Goal: Information Seeking & Learning: Learn about a topic

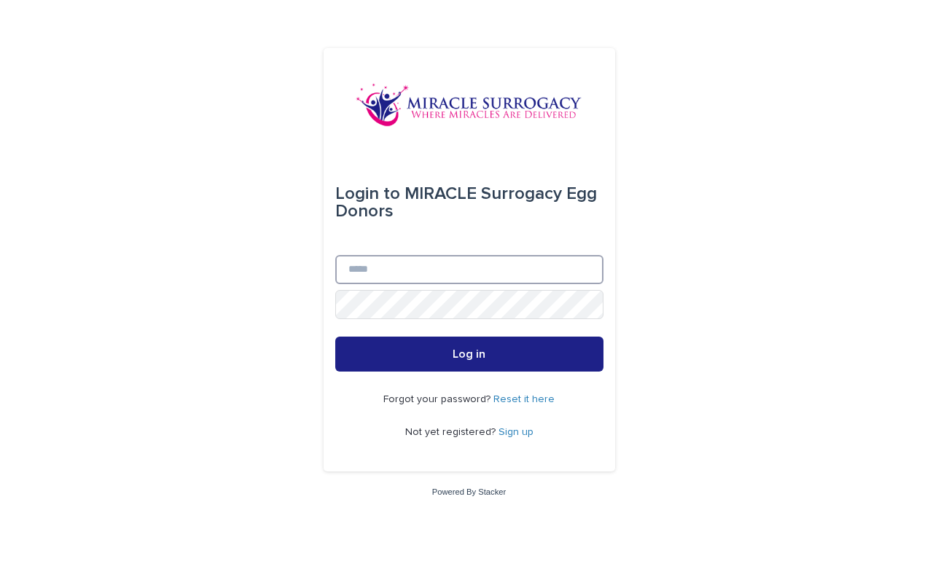
click at [478, 284] on input "Email" at bounding box center [469, 269] width 268 height 29
type input "**********"
click at [469, 355] on button "Log in" at bounding box center [469, 354] width 268 height 35
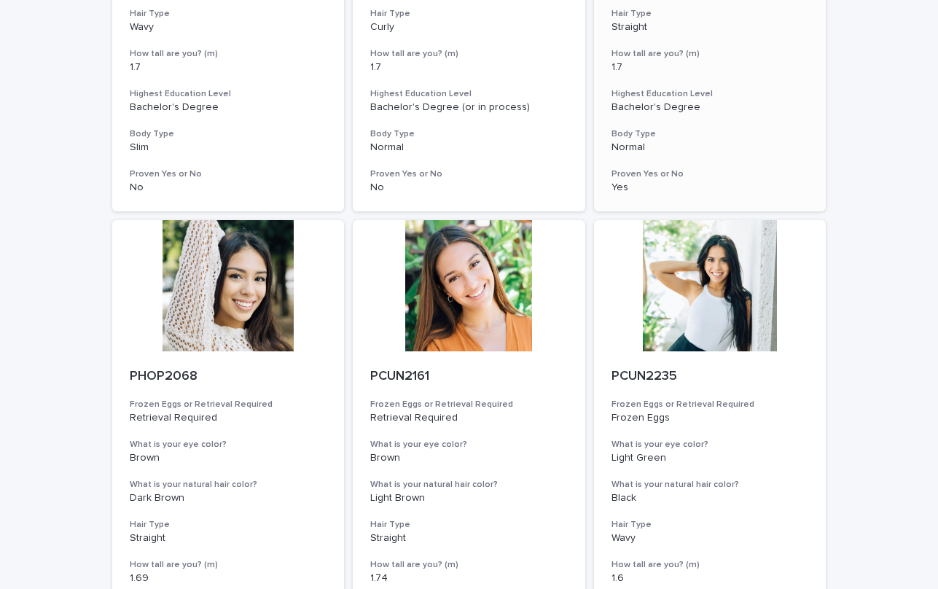
scroll to position [472, 0]
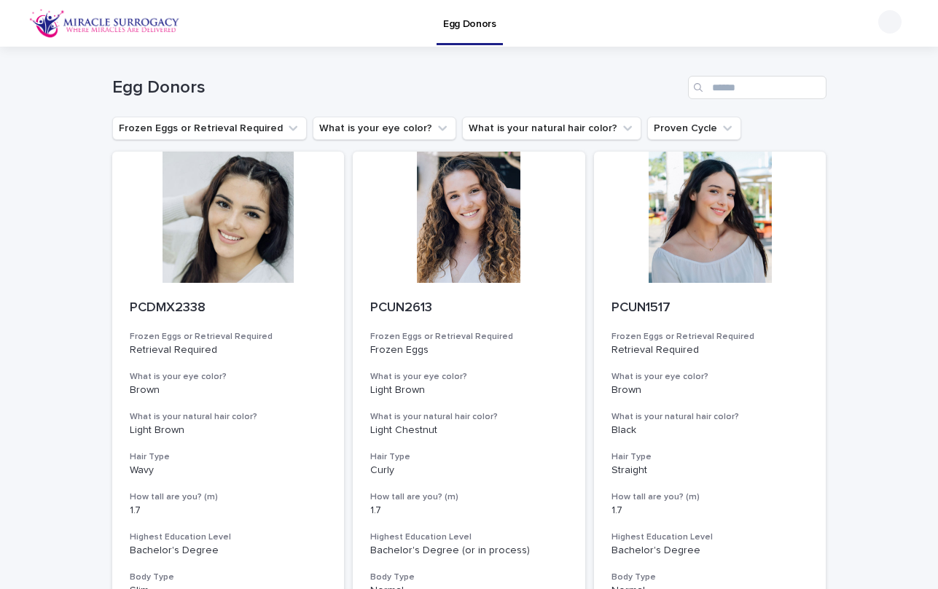
scroll to position [0, 0]
click at [330, 122] on button "What is your eye color?" at bounding box center [385, 128] width 144 height 23
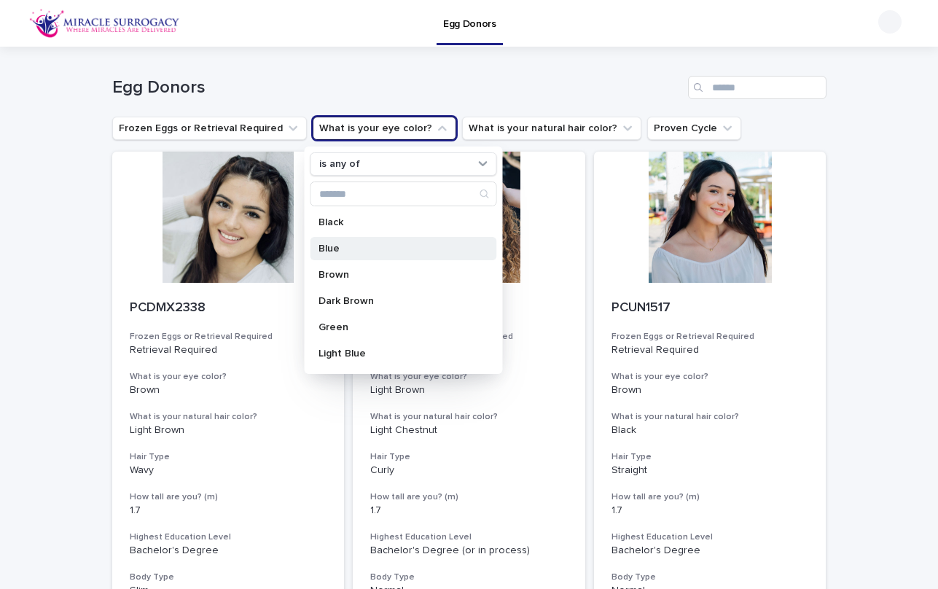
click at [339, 246] on p "Blue" at bounding box center [396, 249] width 155 height 10
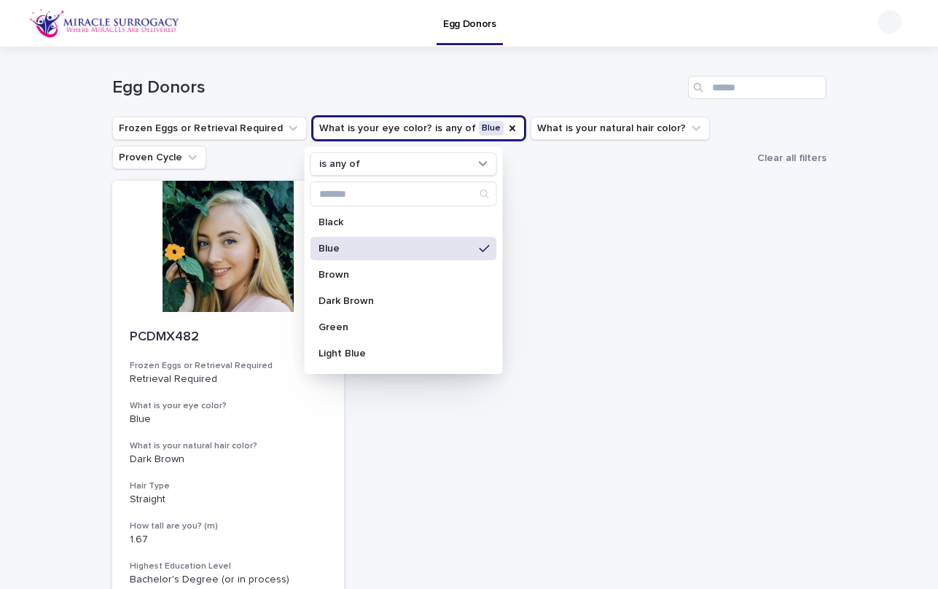
click at [32, 234] on div "Loading... Saving… Loading... Saving… Egg Donors Frozen Eggs or Retrieval Requi…" at bounding box center [469, 420] width 938 height 747
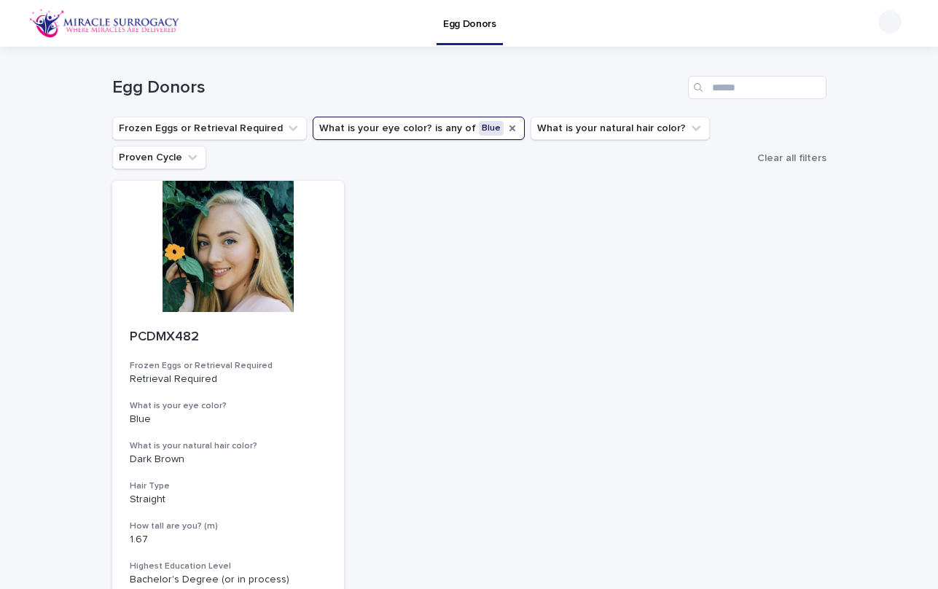
click at [507, 125] on icon "What is your eye color?" at bounding box center [513, 128] width 12 height 12
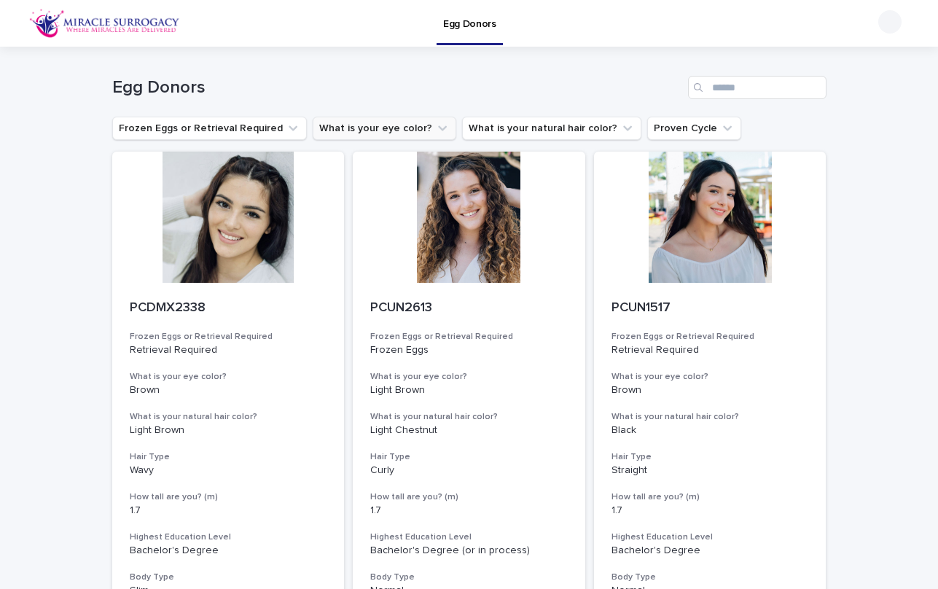
click at [411, 126] on button "What is your eye color?" at bounding box center [385, 128] width 144 height 23
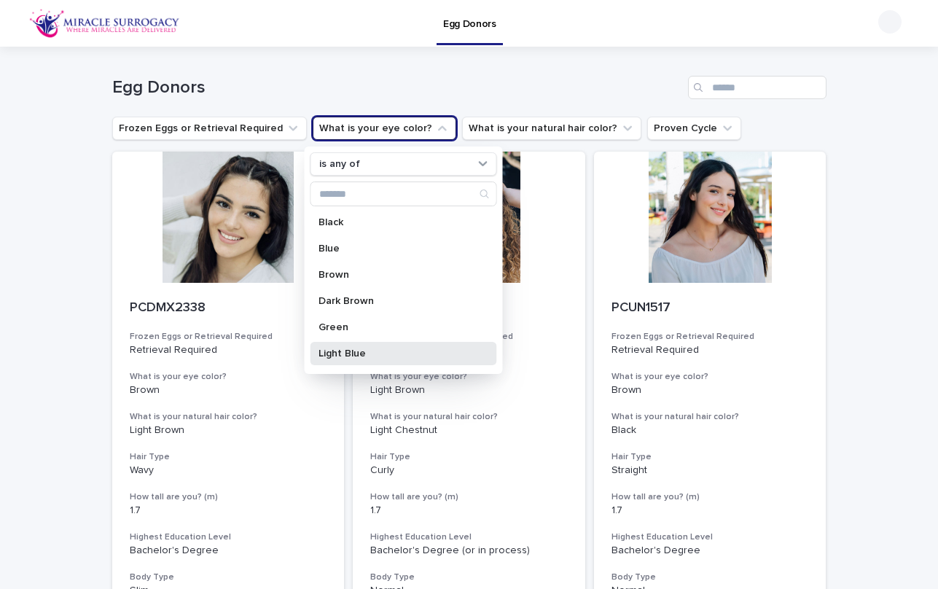
click at [360, 353] on p "Light Blue" at bounding box center [396, 353] width 155 height 10
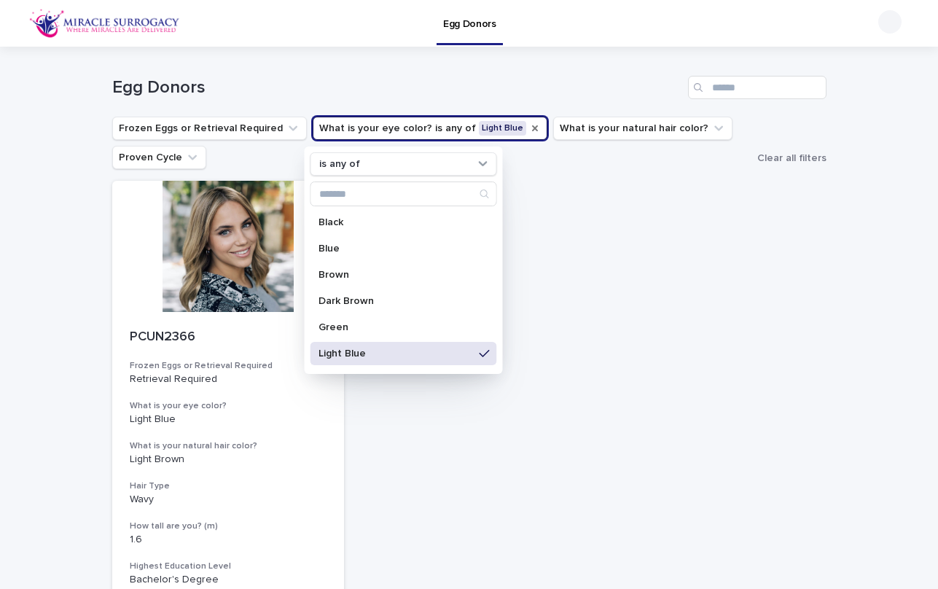
click at [529, 123] on icon "What is your eye color?" at bounding box center [535, 128] width 12 height 12
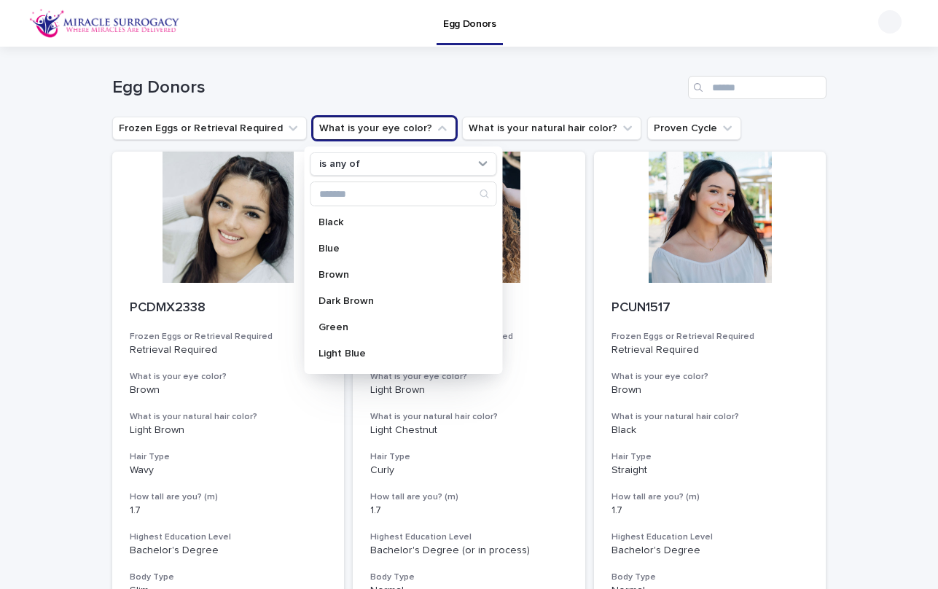
click at [435, 122] on icon "What is your eye color?" at bounding box center [442, 128] width 15 height 15
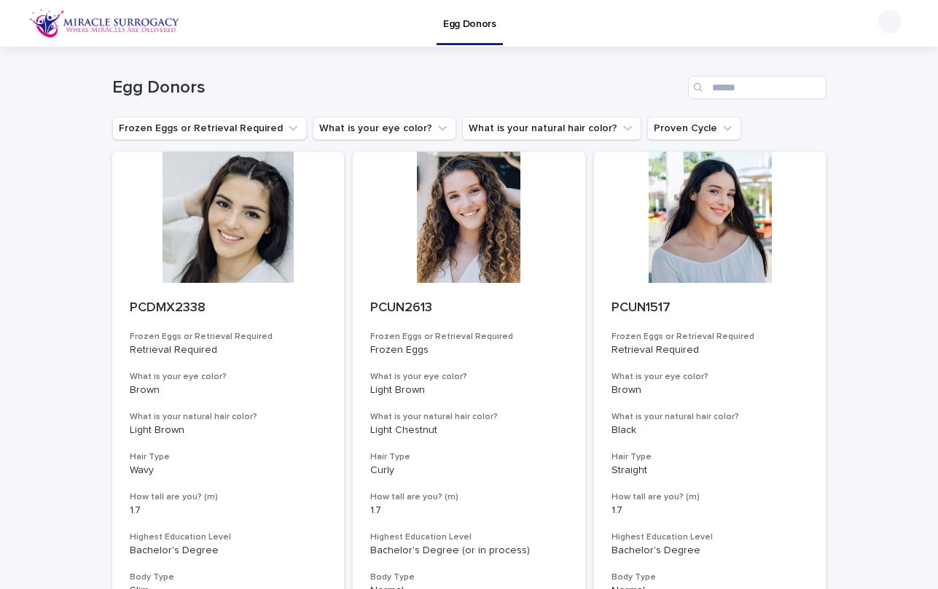
click at [435, 122] on icon "What is your eye color?" at bounding box center [442, 128] width 15 height 15
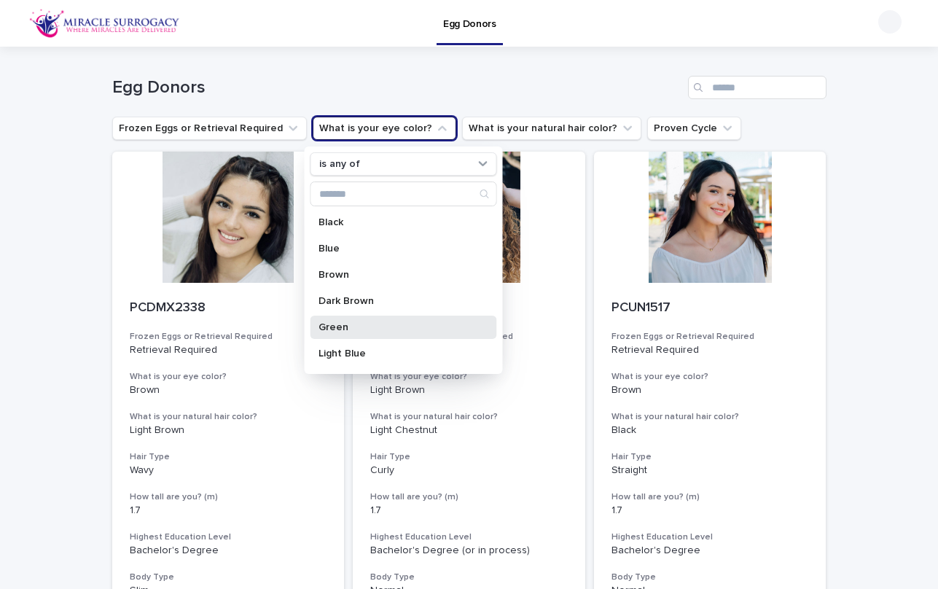
click at [400, 335] on div "Green" at bounding box center [403, 327] width 187 height 23
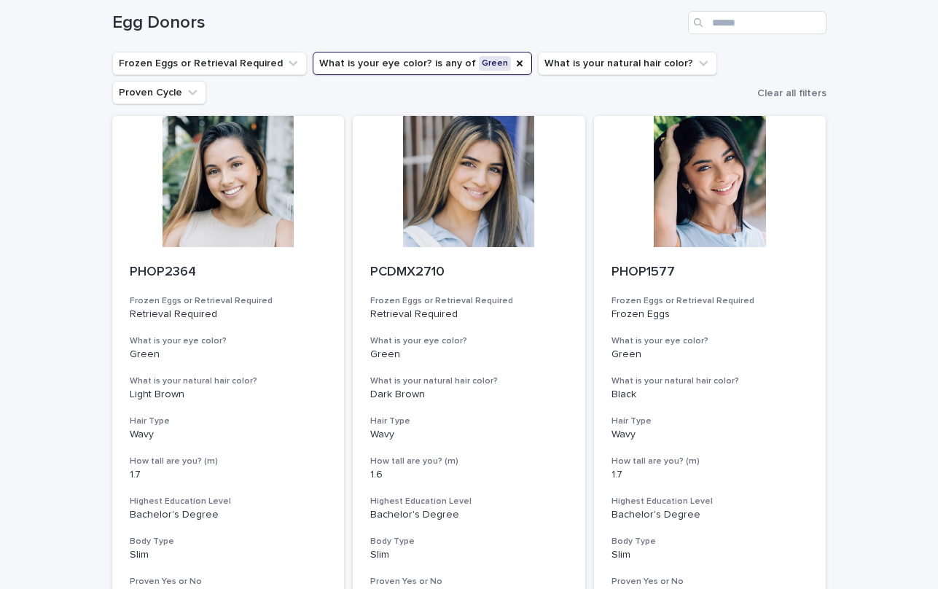
scroll to position [72, 0]
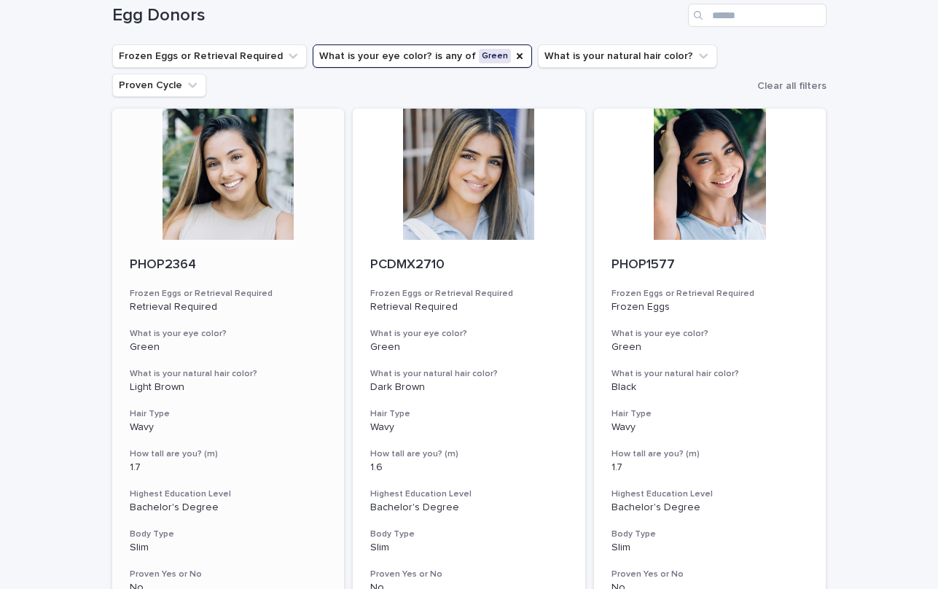
click at [206, 193] on div at bounding box center [228, 174] width 233 height 131
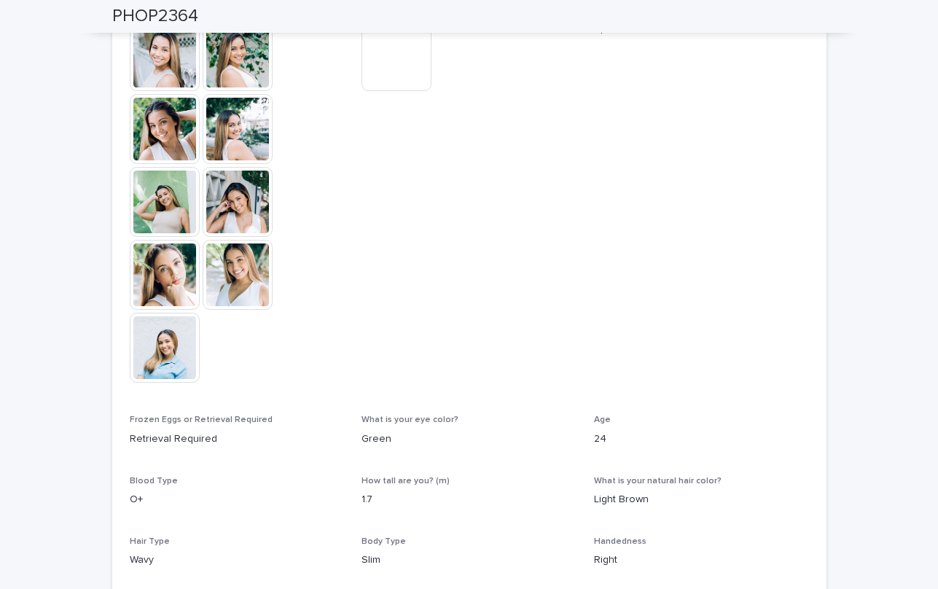
scroll to position [451, 0]
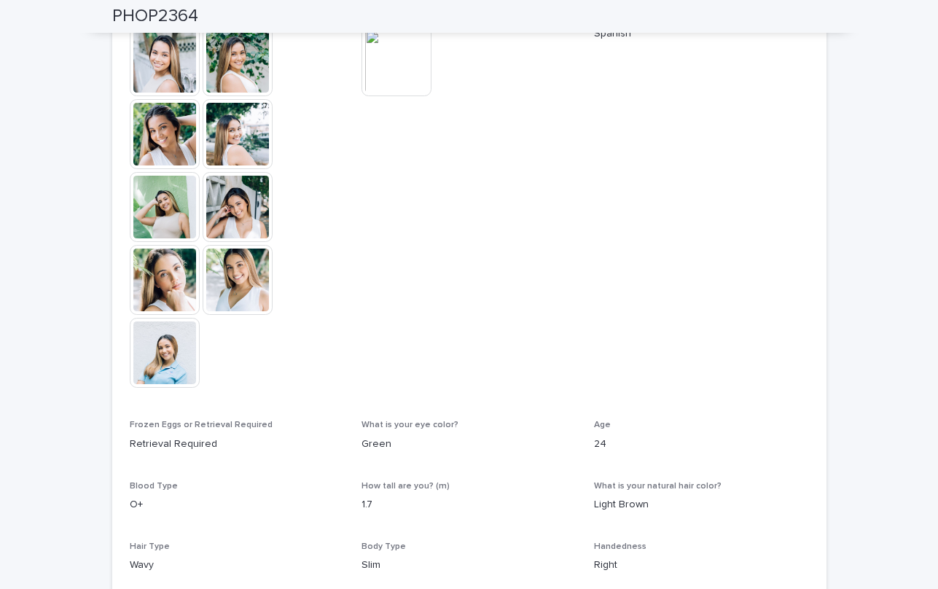
click at [163, 26] on div "PHOP2364" at bounding box center [469, 16] width 714 height 33
click at [163, 49] on img at bounding box center [165, 61] width 70 height 70
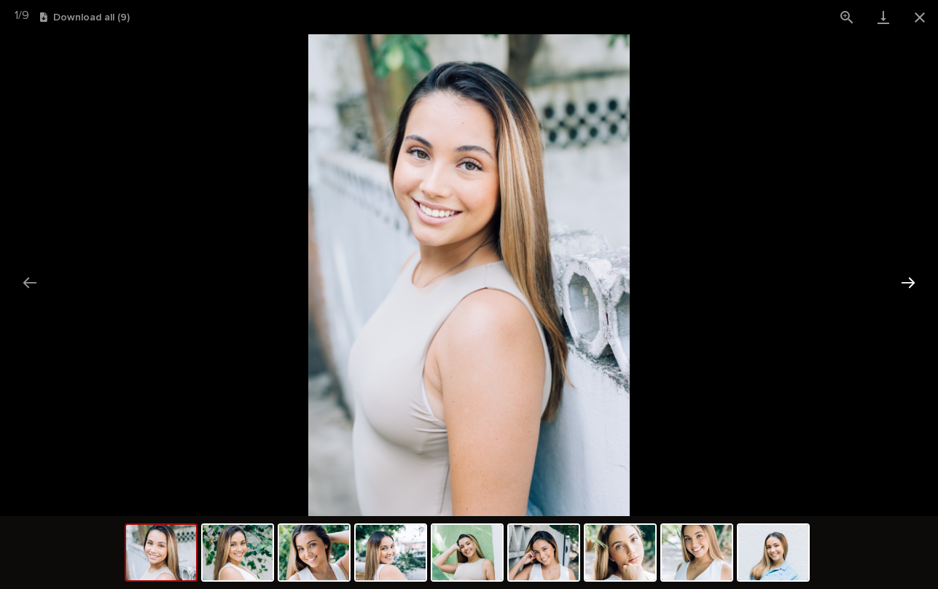
click at [905, 279] on button "Next slide" at bounding box center [908, 282] width 31 height 28
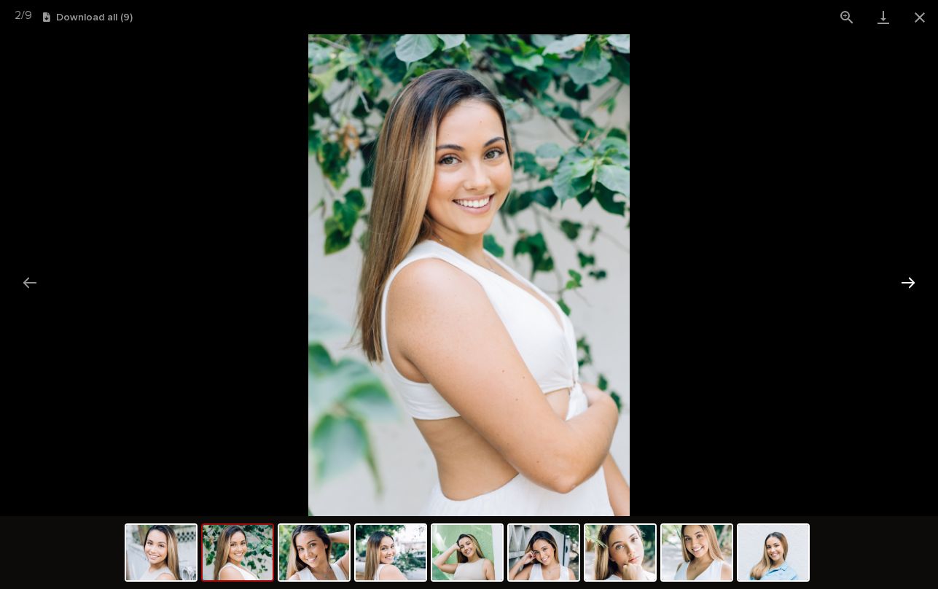
click at [905, 279] on button "Next slide" at bounding box center [908, 282] width 31 height 28
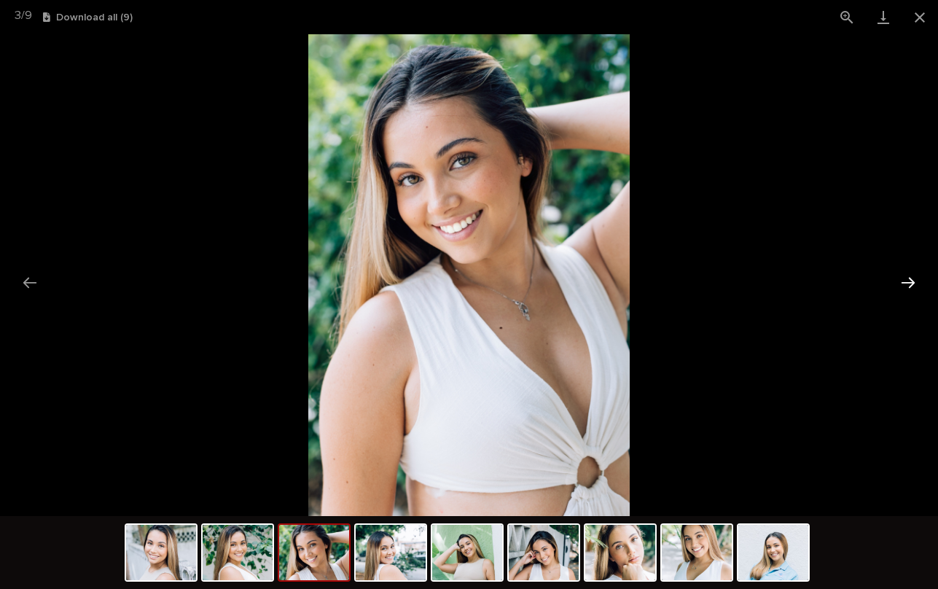
click at [905, 279] on button "Next slide" at bounding box center [908, 282] width 31 height 28
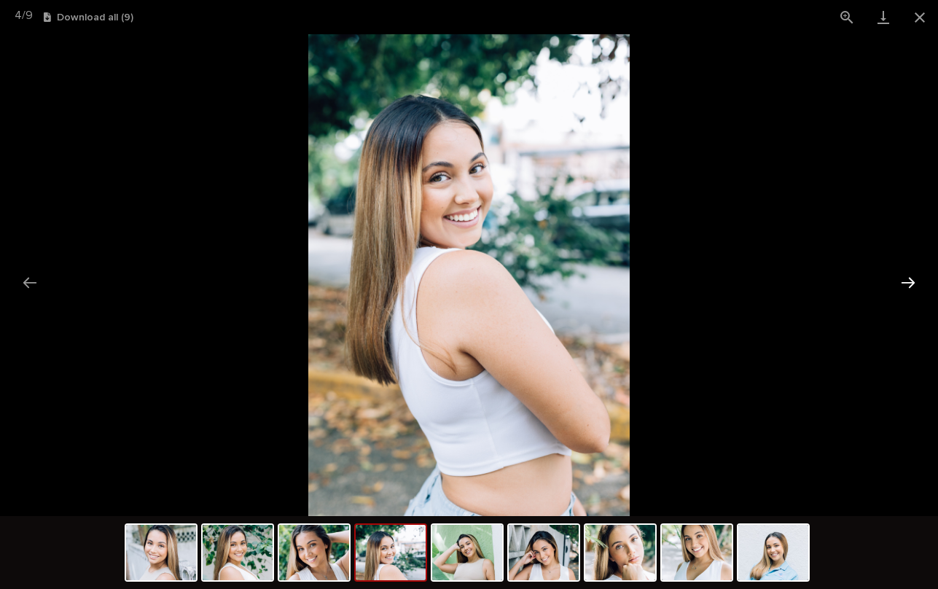
click at [905, 279] on button "Next slide" at bounding box center [908, 282] width 31 height 28
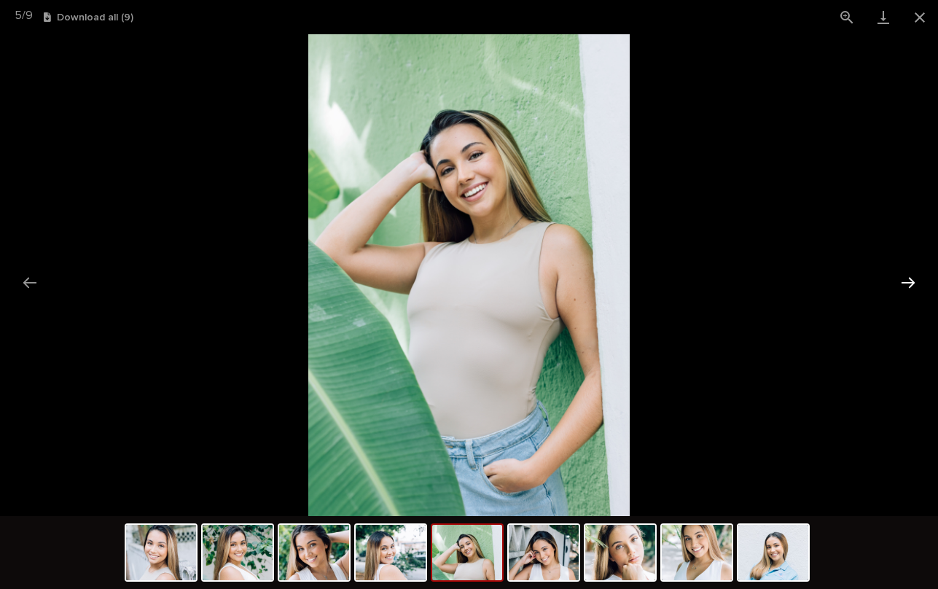
click at [905, 279] on button "Next slide" at bounding box center [908, 282] width 31 height 28
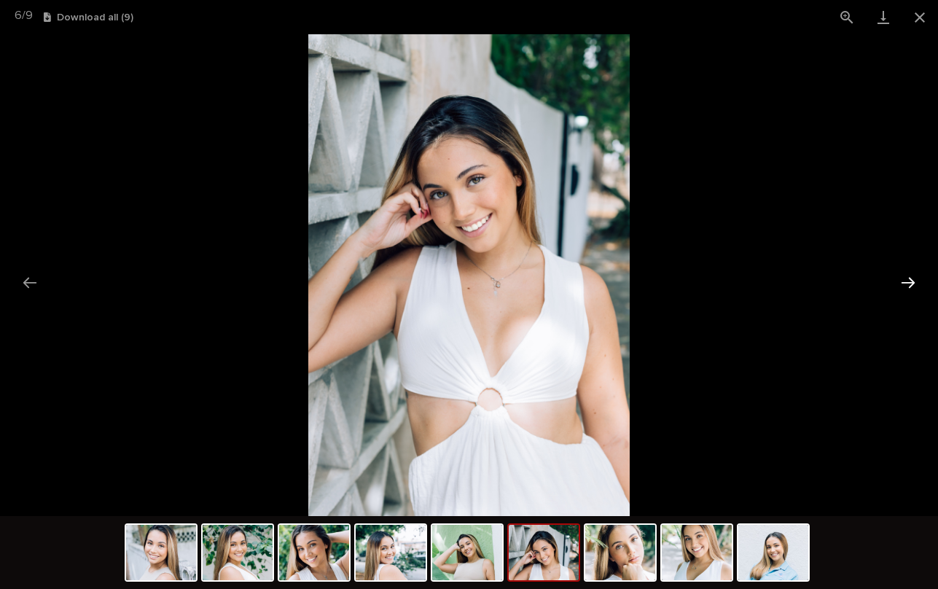
click at [905, 279] on button "Next slide" at bounding box center [908, 282] width 31 height 28
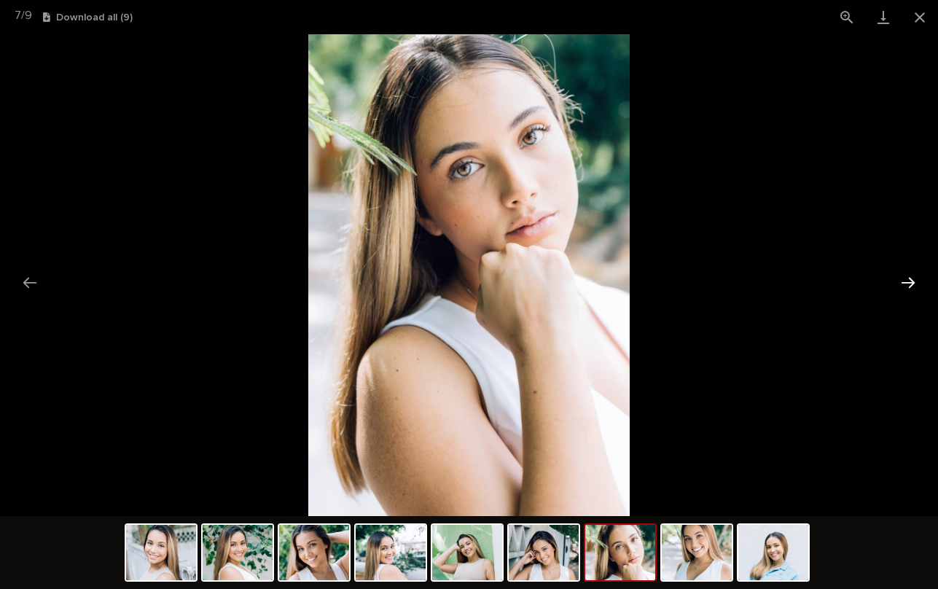
click at [905, 279] on button "Next slide" at bounding box center [908, 282] width 31 height 28
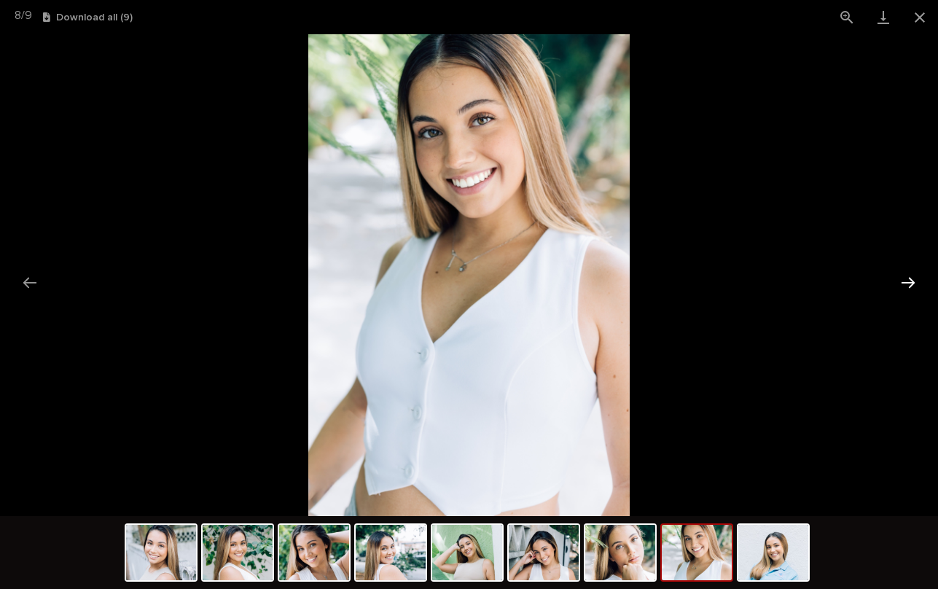
click at [905, 279] on button "Next slide" at bounding box center [908, 282] width 31 height 28
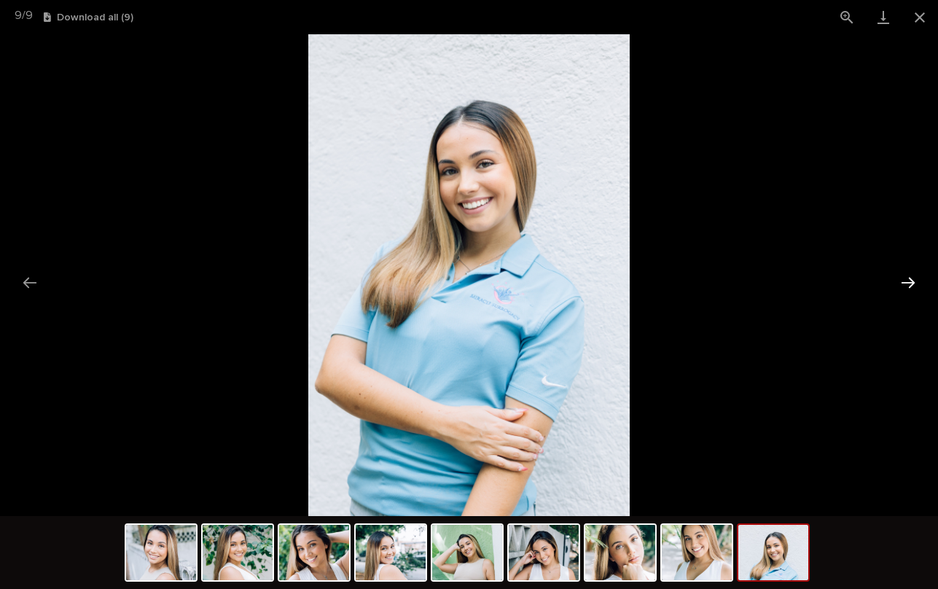
click at [905, 279] on button "Next slide" at bounding box center [908, 282] width 31 height 28
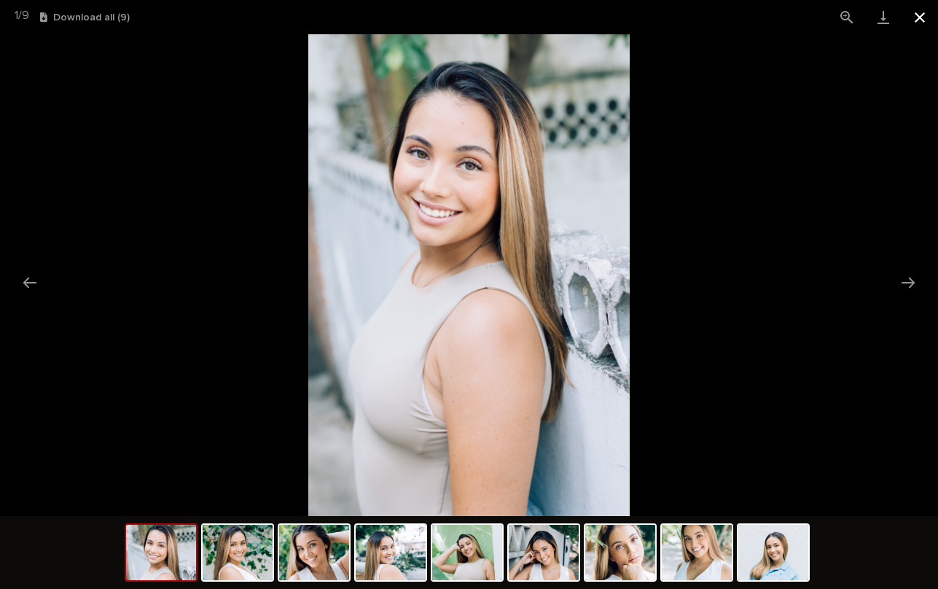
click at [924, 23] on button "Close gallery" at bounding box center [920, 17] width 36 height 34
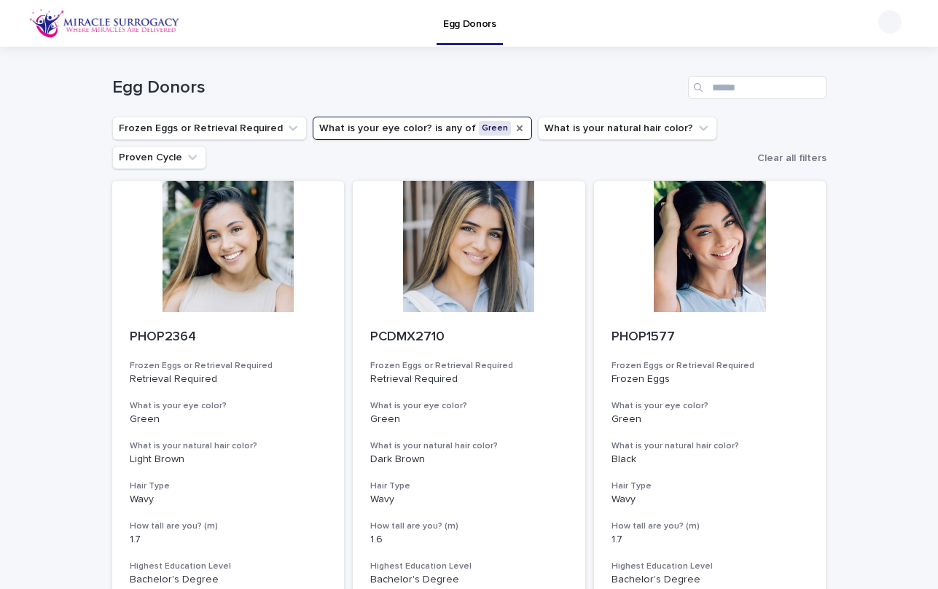
click at [514, 128] on icon "What is your eye color?" at bounding box center [520, 128] width 12 height 12
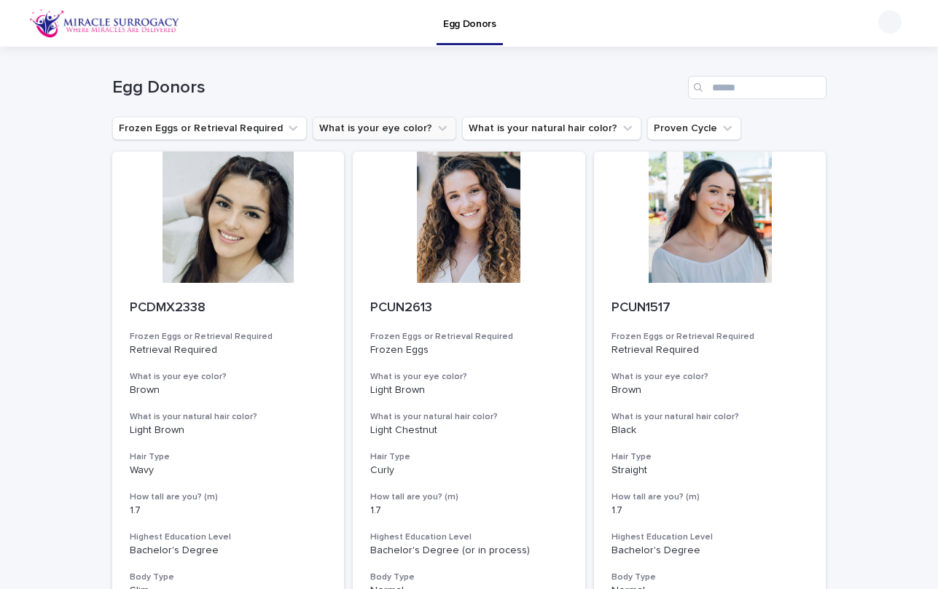
click at [405, 125] on button "What is your eye color?" at bounding box center [385, 128] width 144 height 23
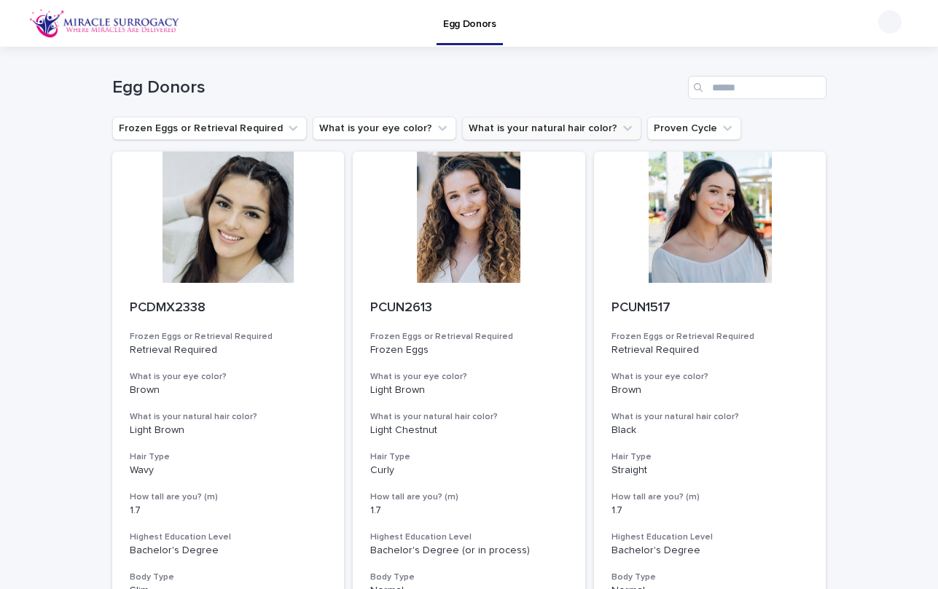
click at [572, 129] on button "What is your natural hair color?" at bounding box center [551, 128] width 179 height 23
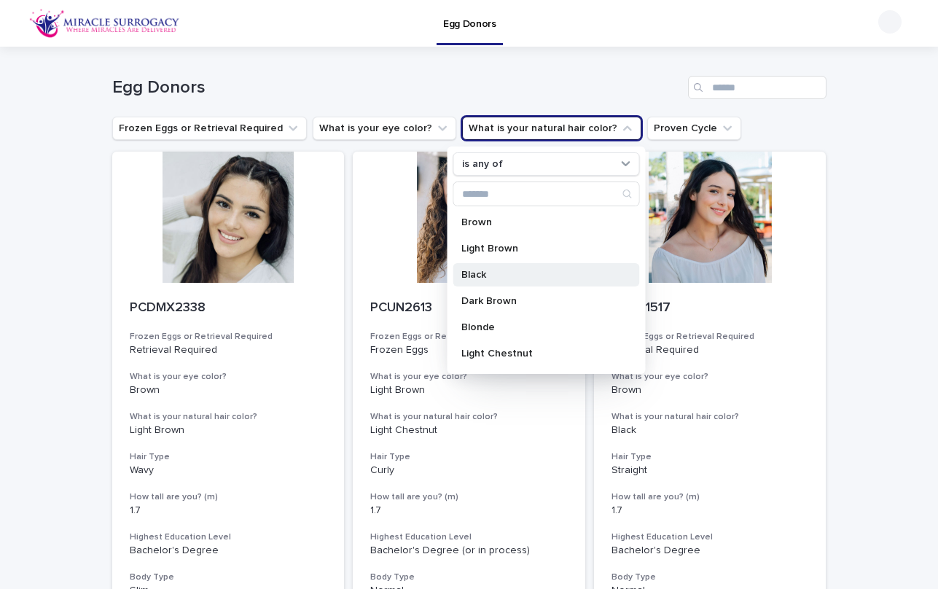
scroll to position [82, 0]
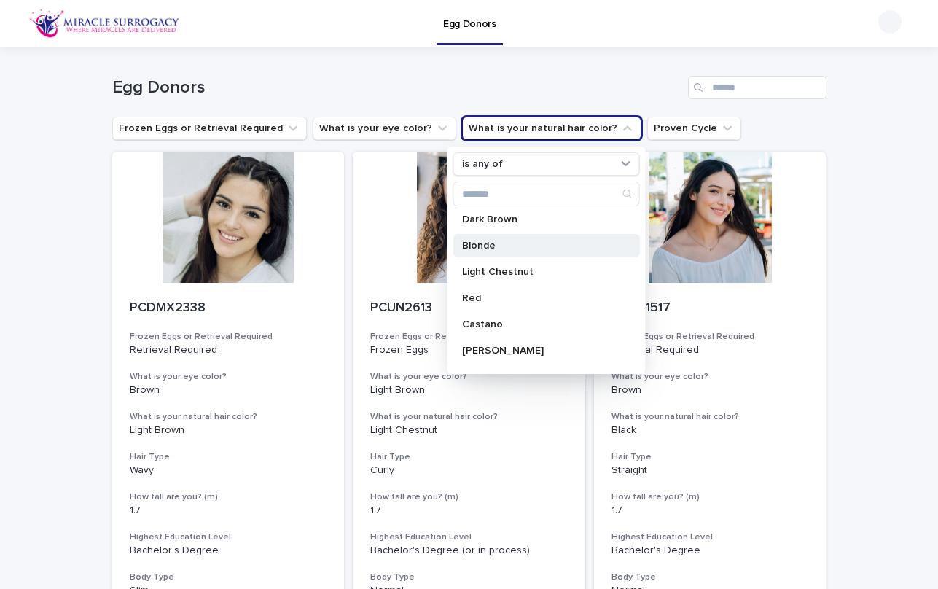
click at [531, 252] on div "Blonde" at bounding box center [546, 245] width 187 height 23
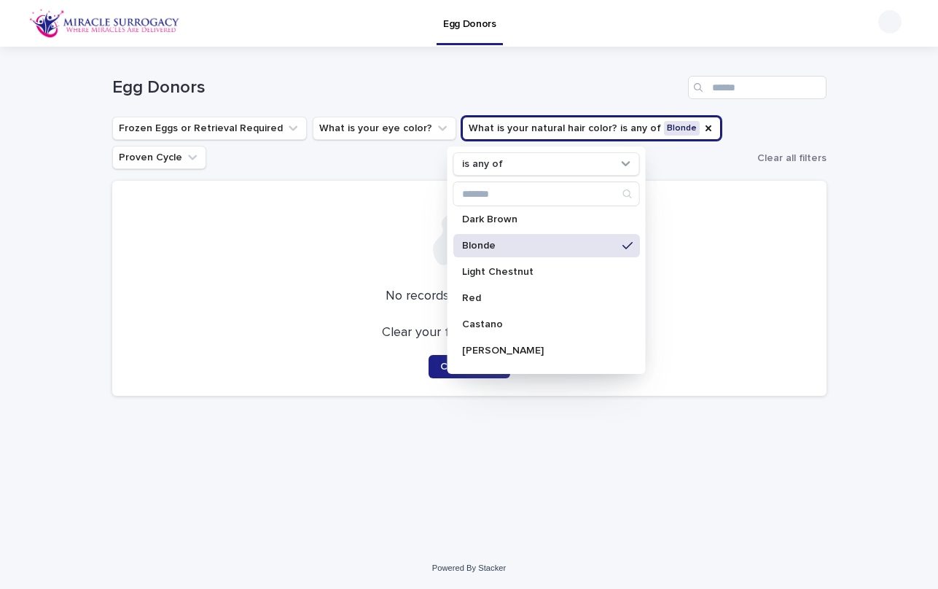
click at [531, 252] on div "Blonde" at bounding box center [546, 245] width 187 height 23
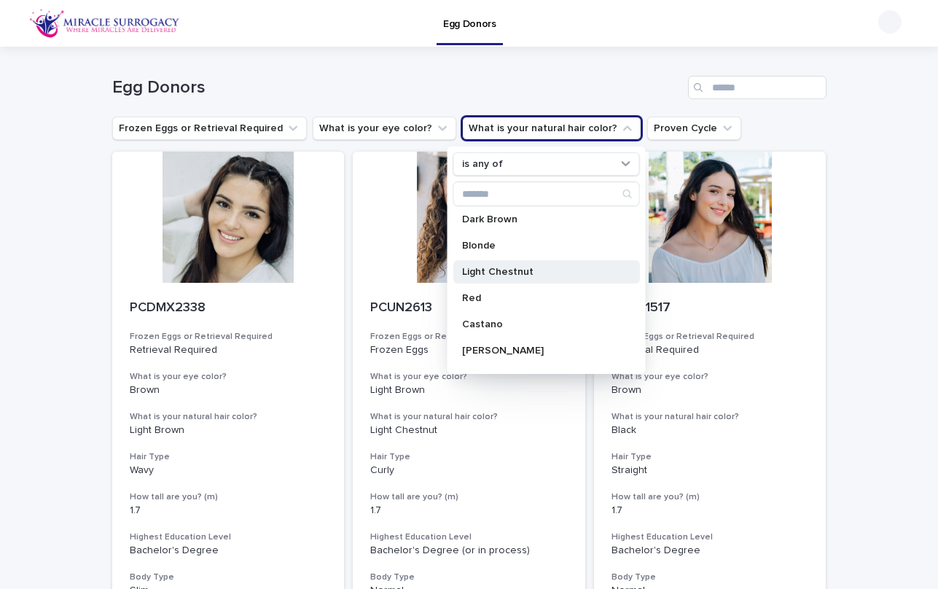
click at [526, 278] on div "Light Chestnut" at bounding box center [546, 271] width 187 height 23
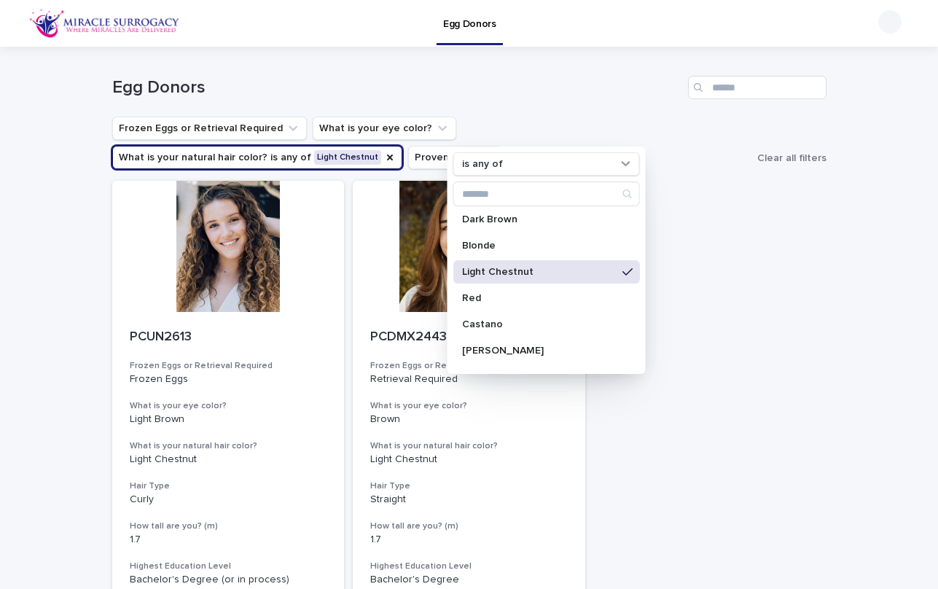
click at [753, 358] on div "PCUN2613 Frozen Eggs or Retrieval Required Frozen Eggs What is your [MEDICAL_DA…" at bounding box center [469, 432] width 714 height 503
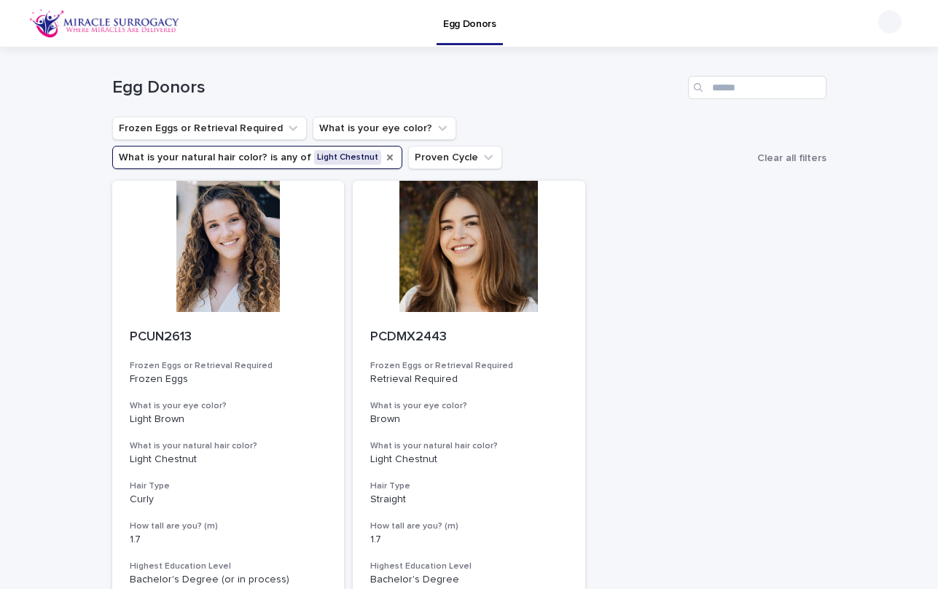
click at [393, 155] on icon "What is your natural hair color?" at bounding box center [390, 158] width 6 height 6
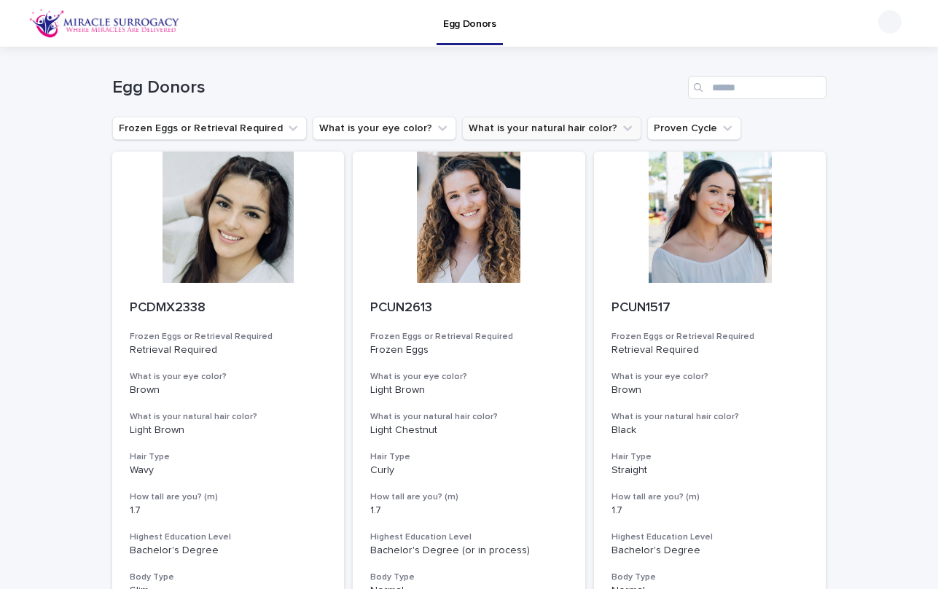
click at [887, 23] on div at bounding box center [890, 21] width 23 height 23
click at [860, 57] on p "Log Out" at bounding box center [876, 63] width 92 height 25
